Goal: Task Accomplishment & Management: Manage account settings

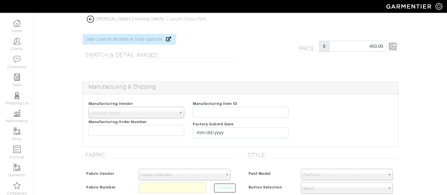
select select "75"
select select "1175"
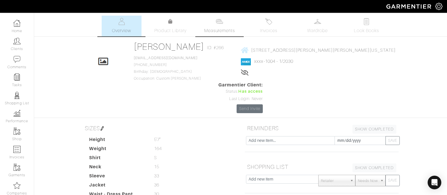
click at [222, 30] on span "Measurements" at bounding box center [219, 30] width 31 height 7
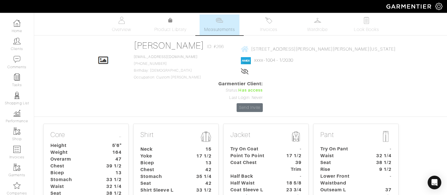
scroll to position [18, 0]
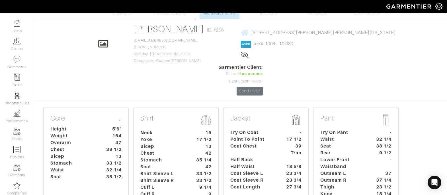
click at [354, 143] on dt "Seat" at bounding box center [342, 146] width 53 height 7
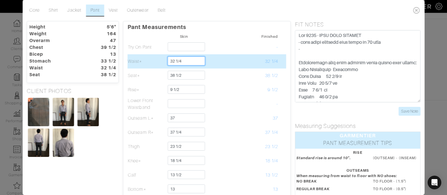
click at [172, 58] on input "32 1/4" at bounding box center [186, 61] width 37 height 9
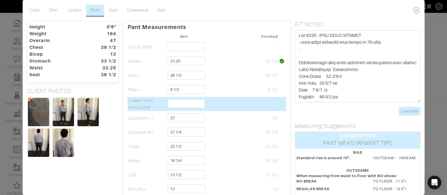
type input "31 1/4"
click at [252, 102] on td "-" at bounding box center [259, 104] width 38 height 14
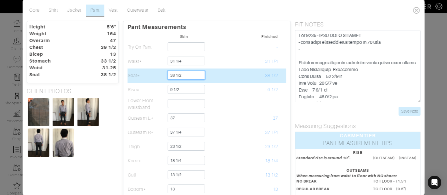
click at [188, 79] on input "38 1/2" at bounding box center [186, 75] width 37 height 9
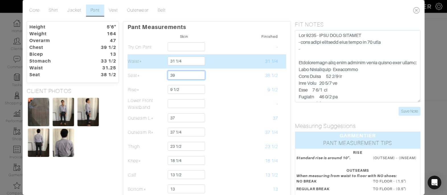
type input "39"
click at [248, 65] on td "31 1/4" at bounding box center [259, 61] width 38 height 14
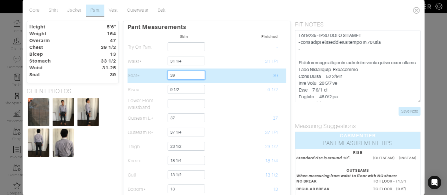
click at [188, 75] on input "39" at bounding box center [186, 75] width 37 height 9
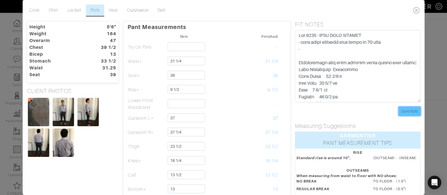
click at [411, 114] on input "Save Note" at bounding box center [410, 111] width 22 height 9
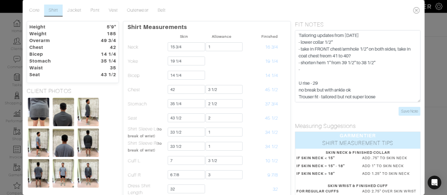
scroll to position [62, 0]
click at [408, 110] on input "Save Note" at bounding box center [410, 111] width 22 height 9
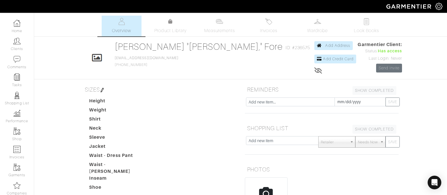
scroll to position [134, 0]
